Goal: Navigation & Orientation: Understand site structure

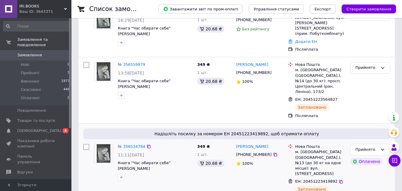
scroll to position [89, 0]
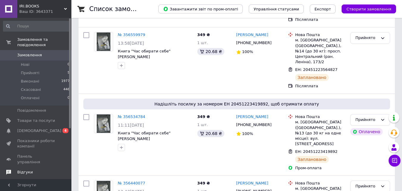
click at [43, 169] on span "Відгуки" at bounding box center [36, 171] width 38 height 5
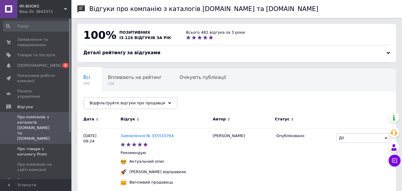
click at [43, 146] on span "Про товари з каталогу Prom" at bounding box center [36, 151] width 38 height 11
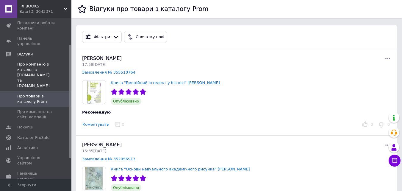
scroll to position [67, 0]
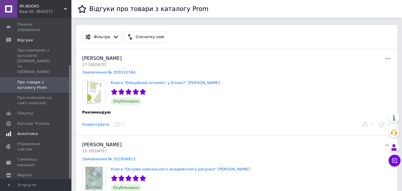
click at [37, 131] on span "Аналітика" at bounding box center [36, 133] width 38 height 5
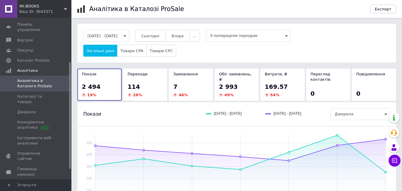
click at [157, 40] on button "Сьогодні" at bounding box center [150, 36] width 31 height 12
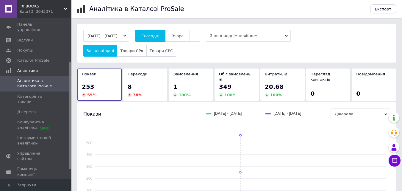
click at [186, 38] on button "Вчора" at bounding box center [177, 36] width 25 height 12
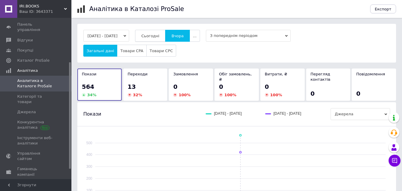
click at [152, 37] on span "Сьогодні" at bounding box center [150, 36] width 18 height 4
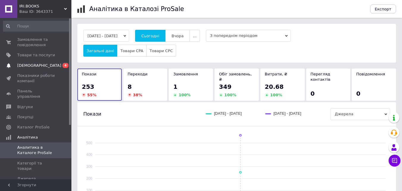
click at [34, 63] on span "[DEMOGRAPHIC_DATA]" at bounding box center [39, 65] width 44 height 5
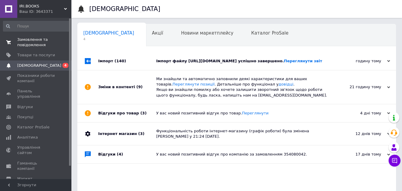
click at [36, 38] on span "Замовлення та повідомлення" at bounding box center [36, 42] width 38 height 11
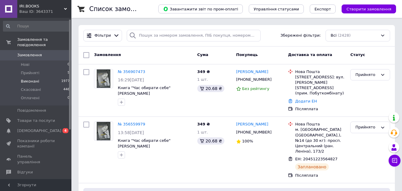
scroll to position [30, 0]
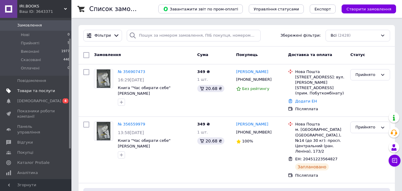
click at [39, 88] on span "Товари та послуги" at bounding box center [36, 90] width 38 height 5
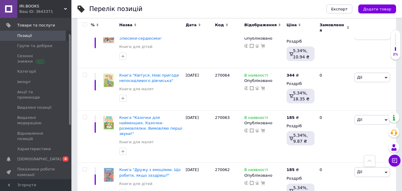
scroll to position [4326, 0]
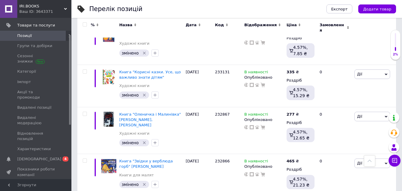
scroll to position [4223, 0]
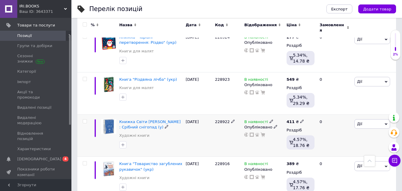
scroll to position [1655, 0]
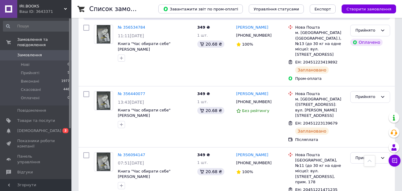
scroll to position [208, 0]
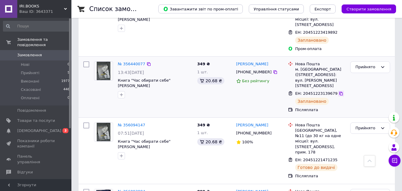
click at [339, 92] on icon at bounding box center [341, 94] width 4 height 4
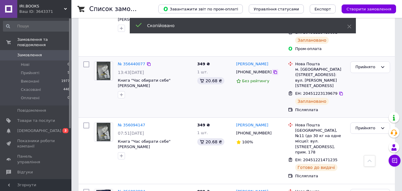
click at [273, 70] on icon at bounding box center [275, 72] width 5 height 5
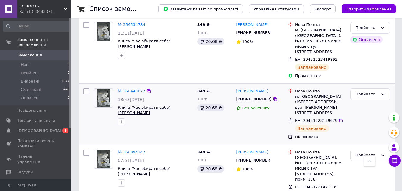
scroll to position [149, 0]
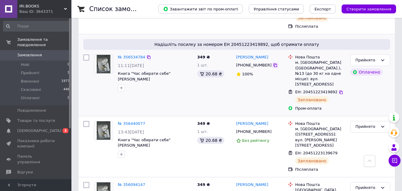
click at [273, 63] on icon at bounding box center [275, 65] width 5 height 5
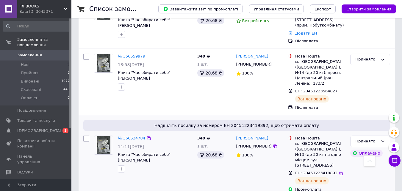
scroll to position [60, 0]
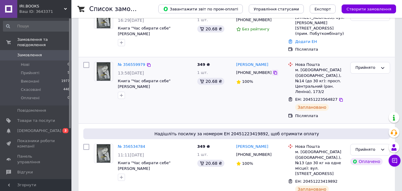
click at [273, 70] on icon at bounding box center [275, 72] width 5 height 5
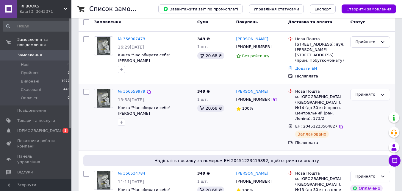
scroll to position [0, 0]
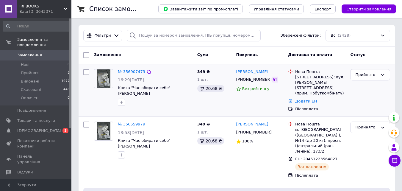
click at [274, 78] on icon at bounding box center [276, 80] width 4 height 4
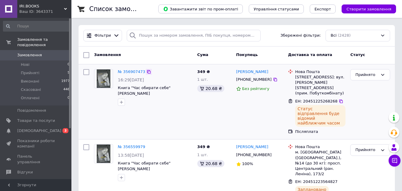
click at [146, 71] on icon at bounding box center [148, 71] width 5 height 5
click at [273, 80] on icon at bounding box center [275, 79] width 5 height 5
click at [338, 98] on div at bounding box center [341, 101] width 6 height 6
click at [339, 99] on icon at bounding box center [341, 101] width 4 height 4
